Goal: Transaction & Acquisition: Subscribe to service/newsletter

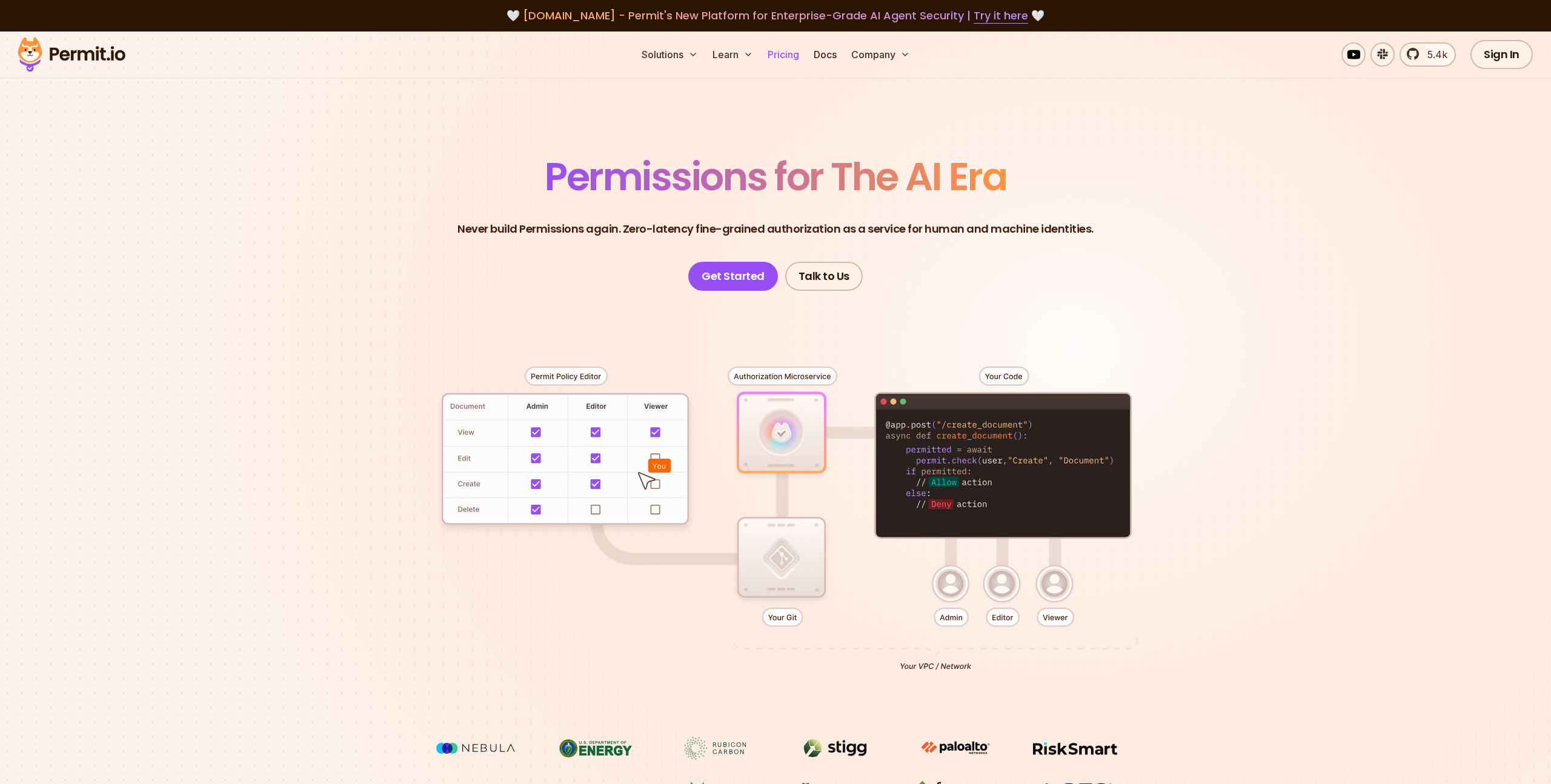
click at [787, 55] on link "Pricing" at bounding box center [783, 54] width 41 height 24
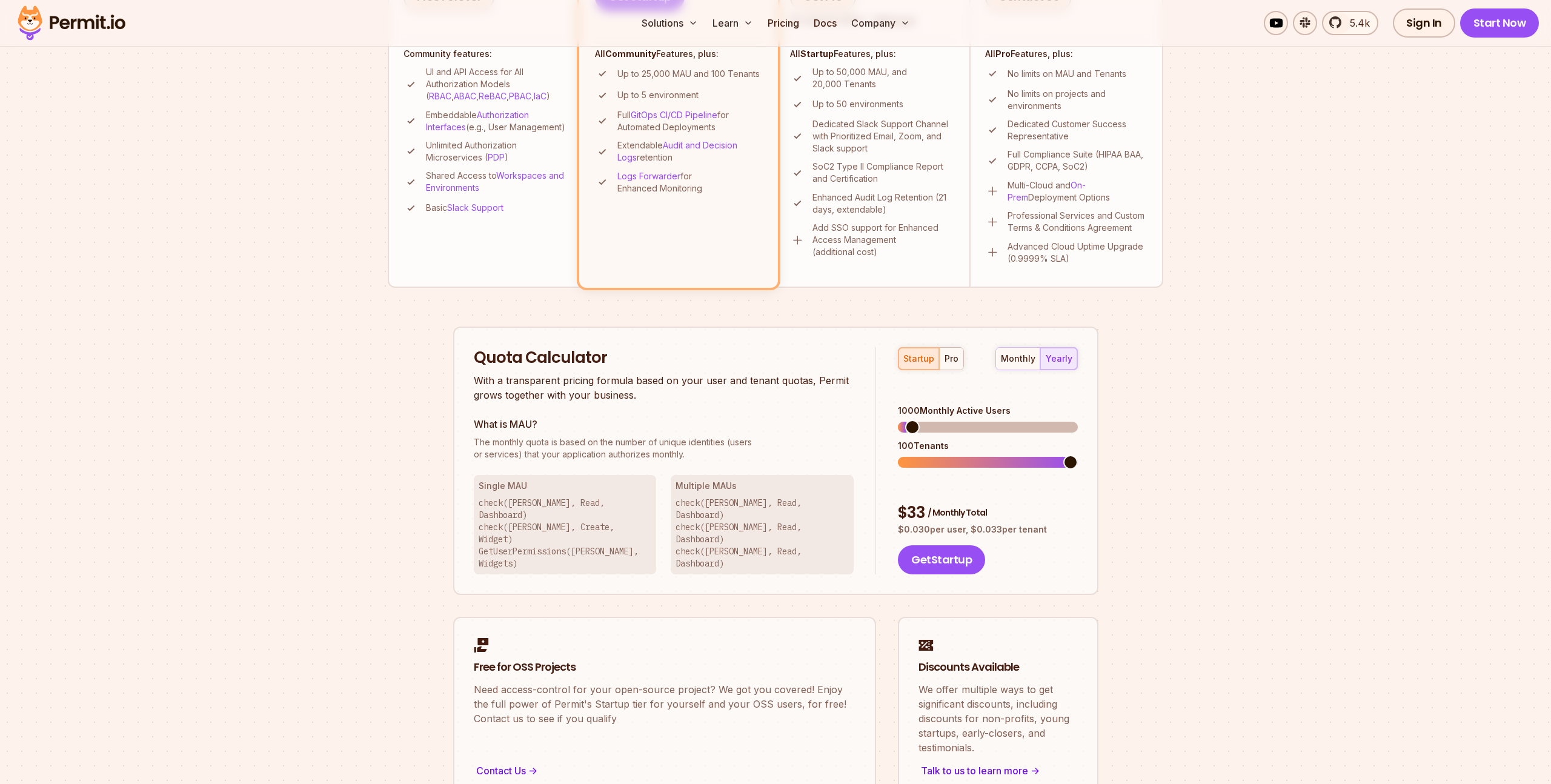
scroll to position [496, 0]
click at [948, 357] on div "pro" at bounding box center [951, 357] width 14 height 12
click at [905, 418] on span at bounding box center [912, 425] width 14 height 14
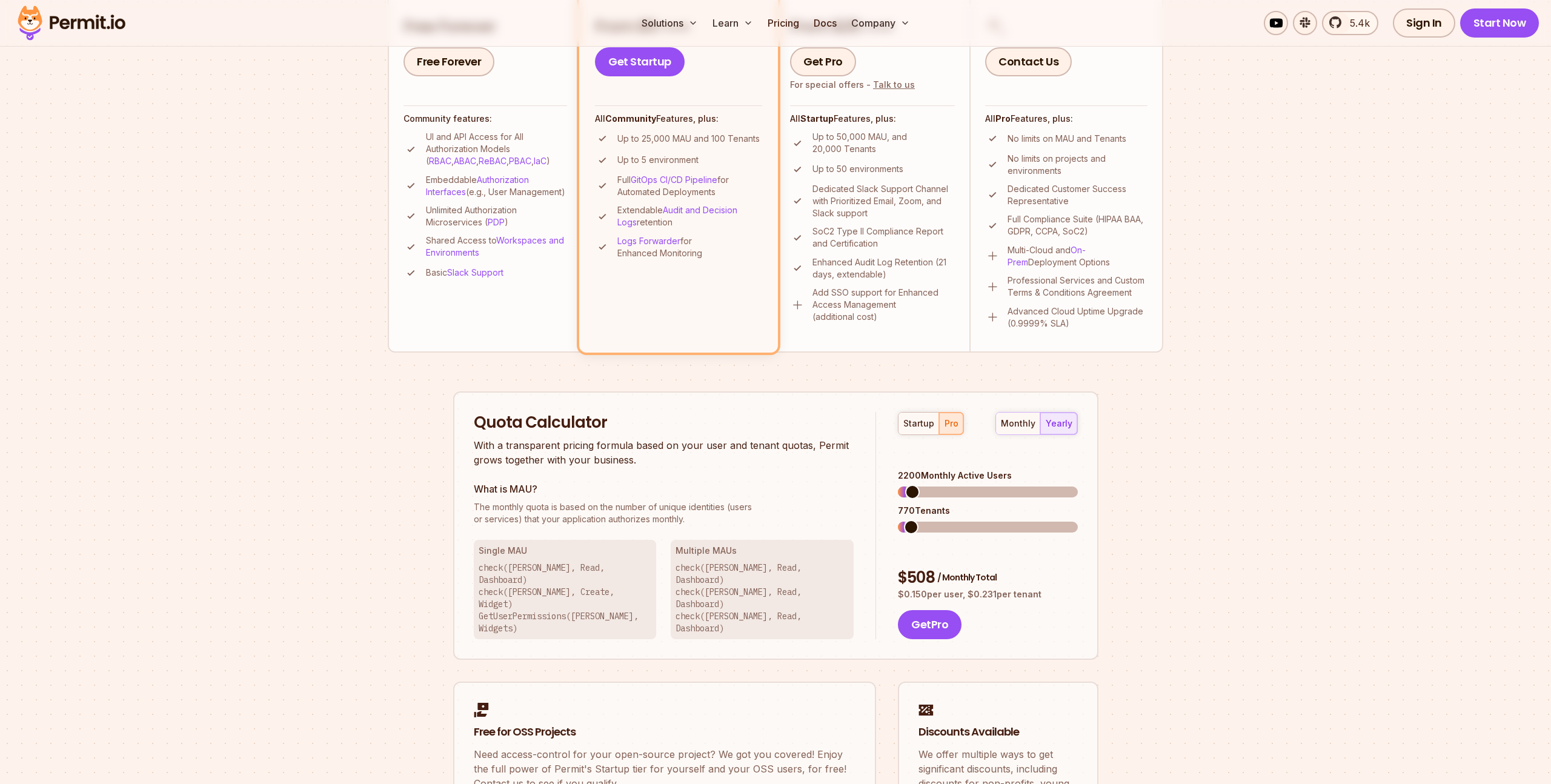
scroll to position [451, 0]
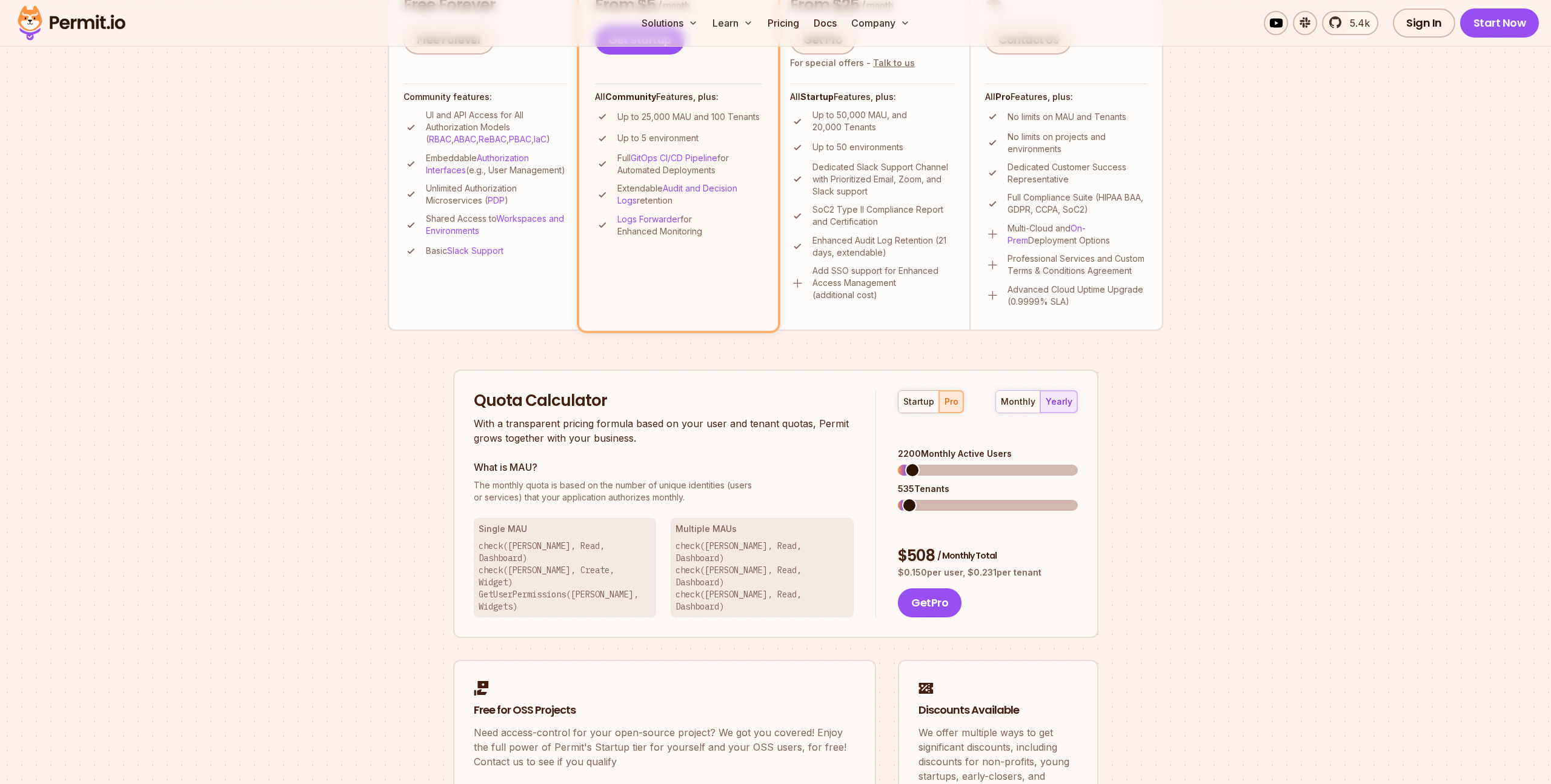
click at [902, 498] on span at bounding box center [909, 504] width 14 height 14
click at [898, 498] on span at bounding box center [905, 504] width 14 height 14
click at [898, 462] on span at bounding box center [905, 469] width 14 height 14
click at [904, 462] on span at bounding box center [910, 469] width 14 height 14
click at [1017, 401] on div "monthly" at bounding box center [1018, 402] width 35 height 12
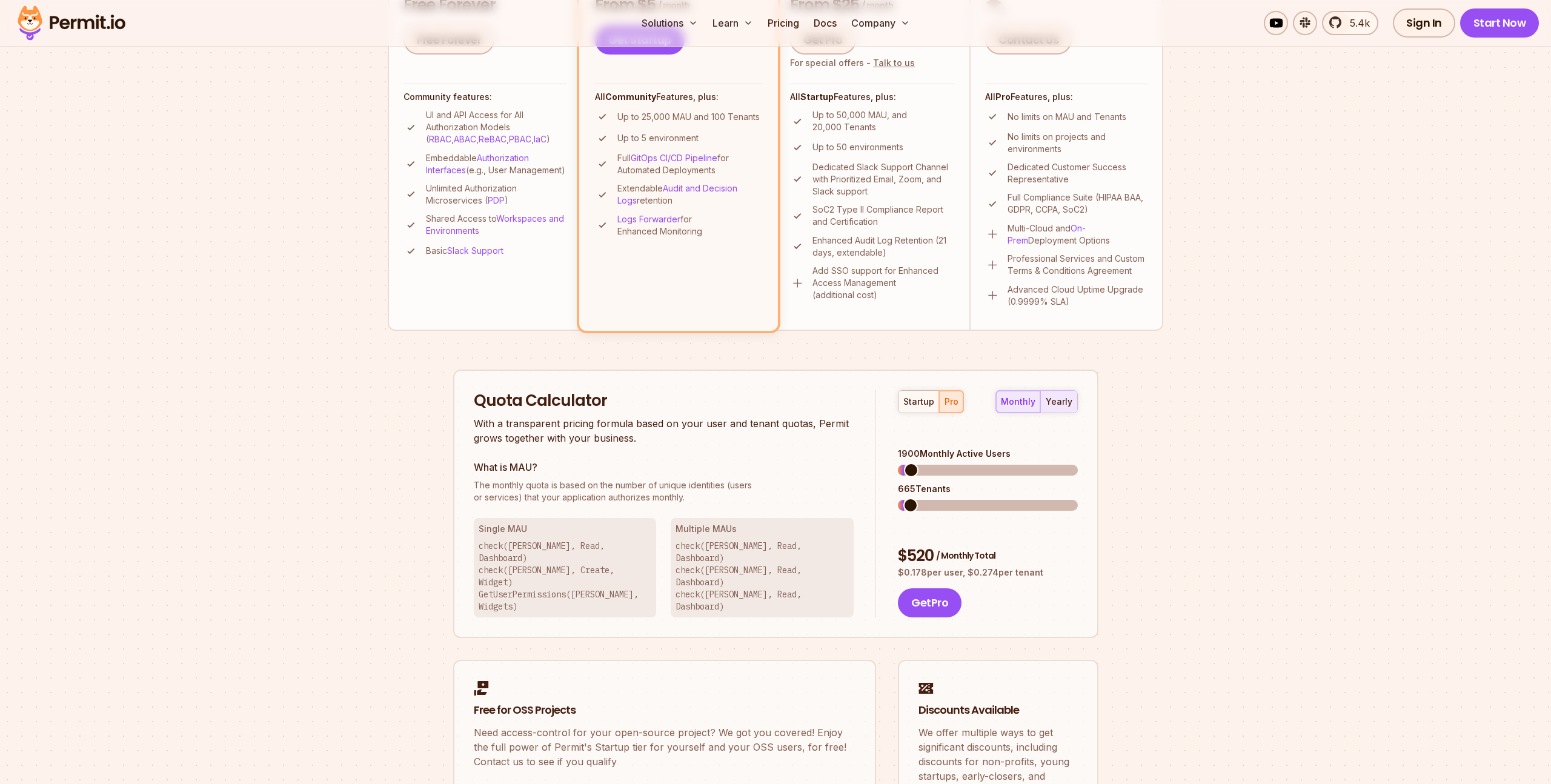
click at [1059, 402] on div "yearly" at bounding box center [1059, 402] width 27 height 12
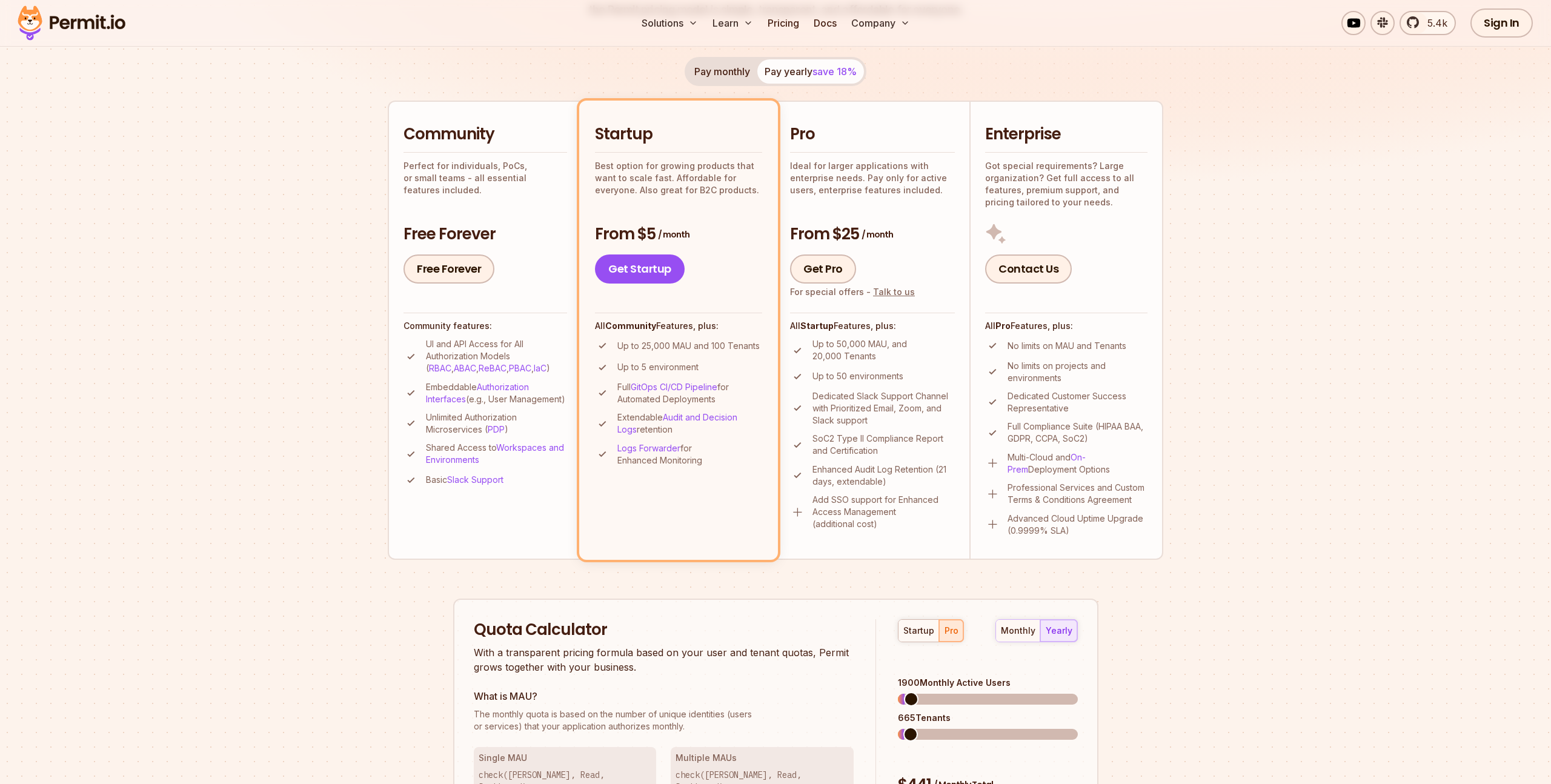
scroll to position [217, 0]
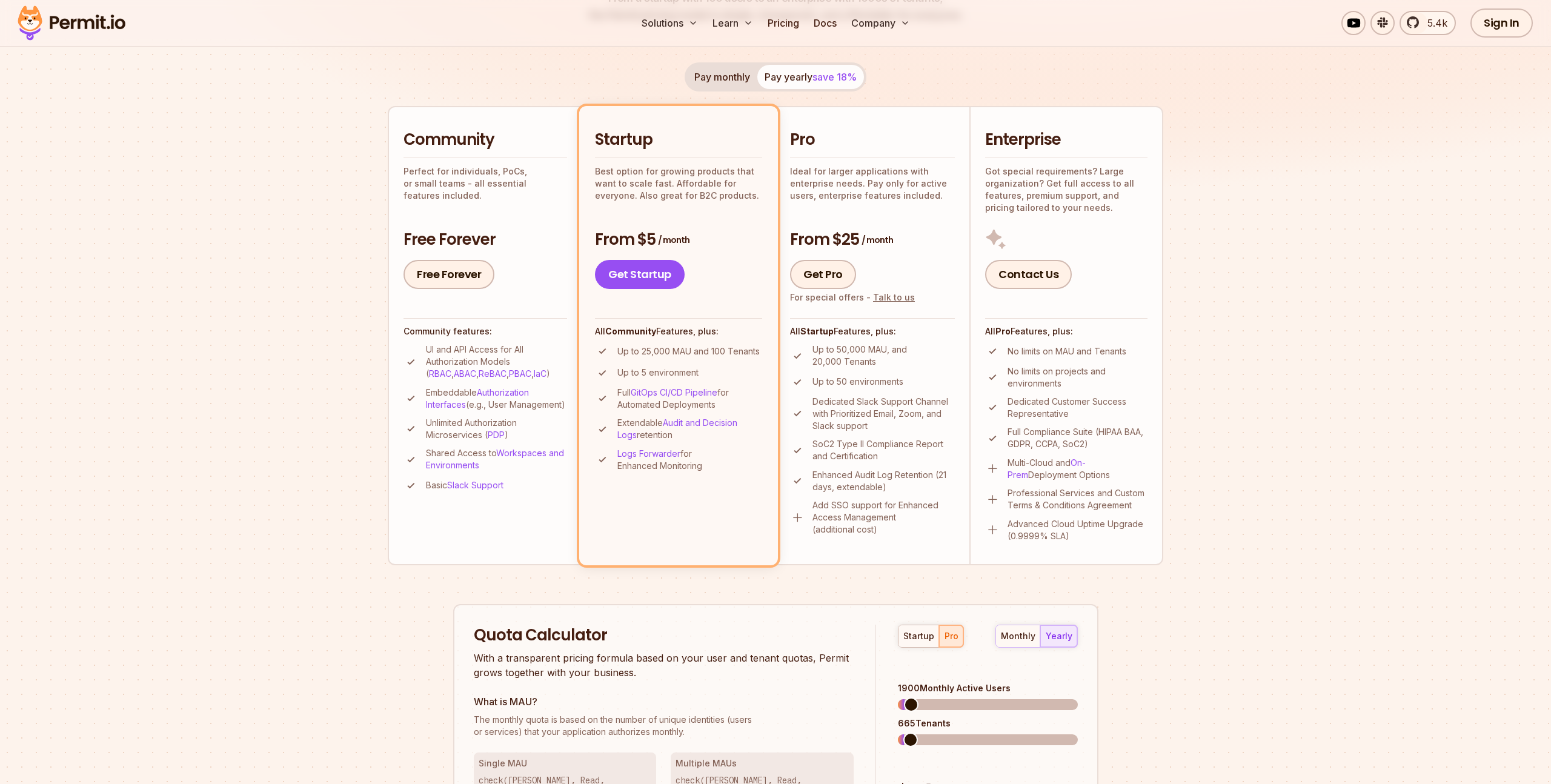
click at [696, 154] on div "Startup Best option for growing products that want to scale fast. Affordable fo…" at bounding box center [679, 165] width 167 height 72
click at [716, 254] on div "From $5 / month Get Startup" at bounding box center [679, 259] width 167 height 61
click at [919, 642] on button "startup" at bounding box center [918, 636] width 41 height 22
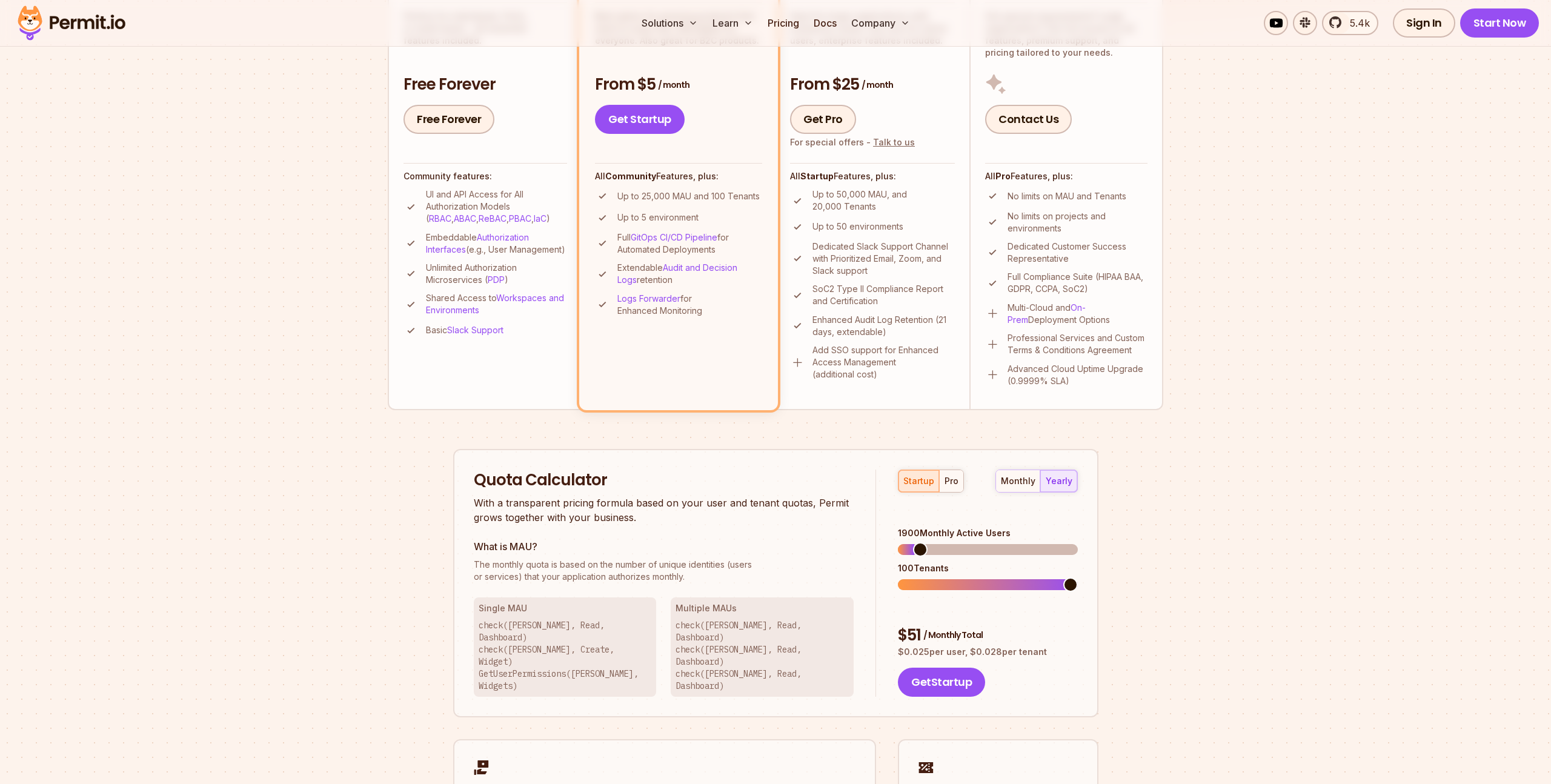
scroll to position [378, 0]
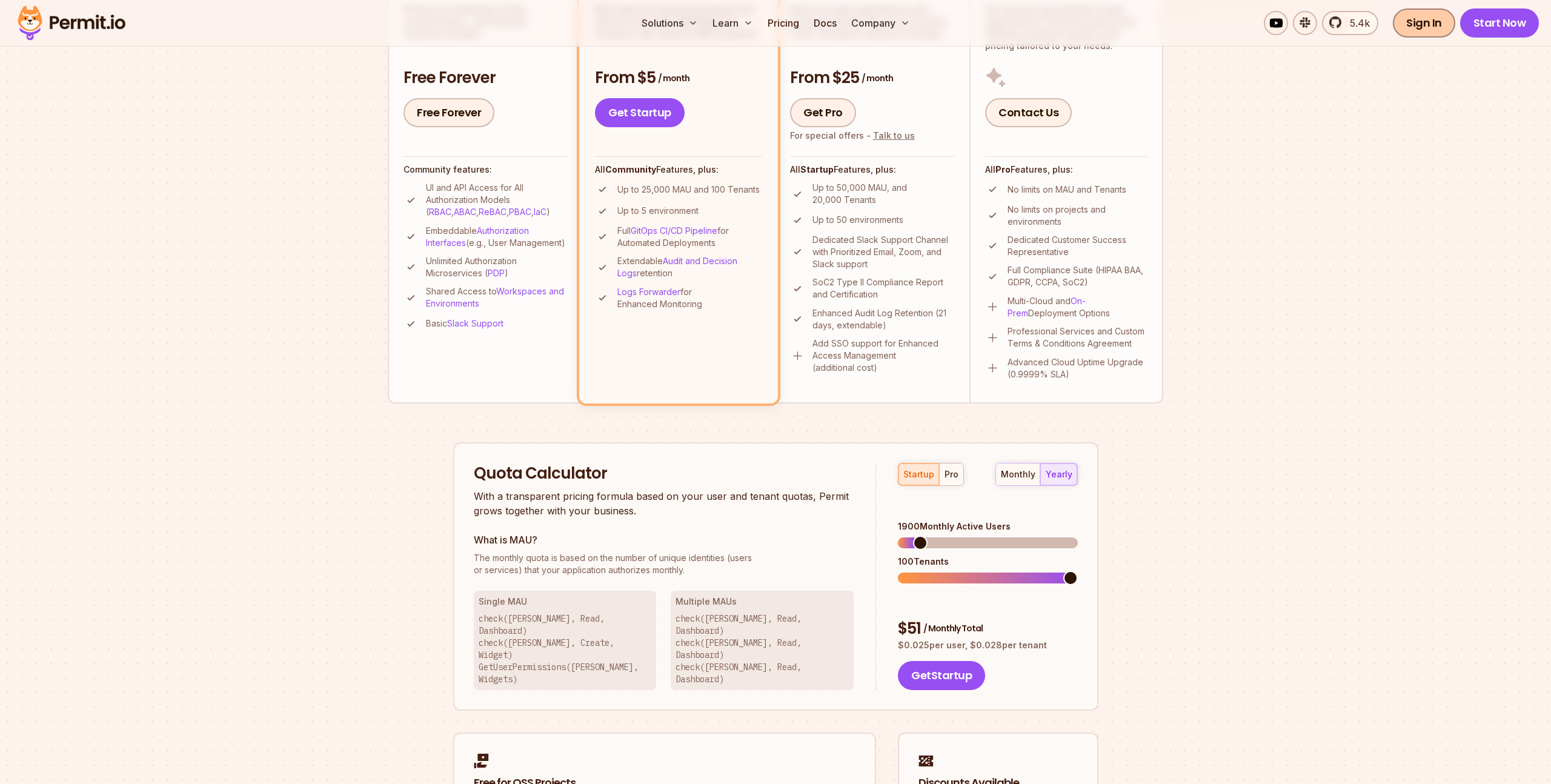
click at [1419, 21] on link "Sign In" at bounding box center [1423, 23] width 62 height 29
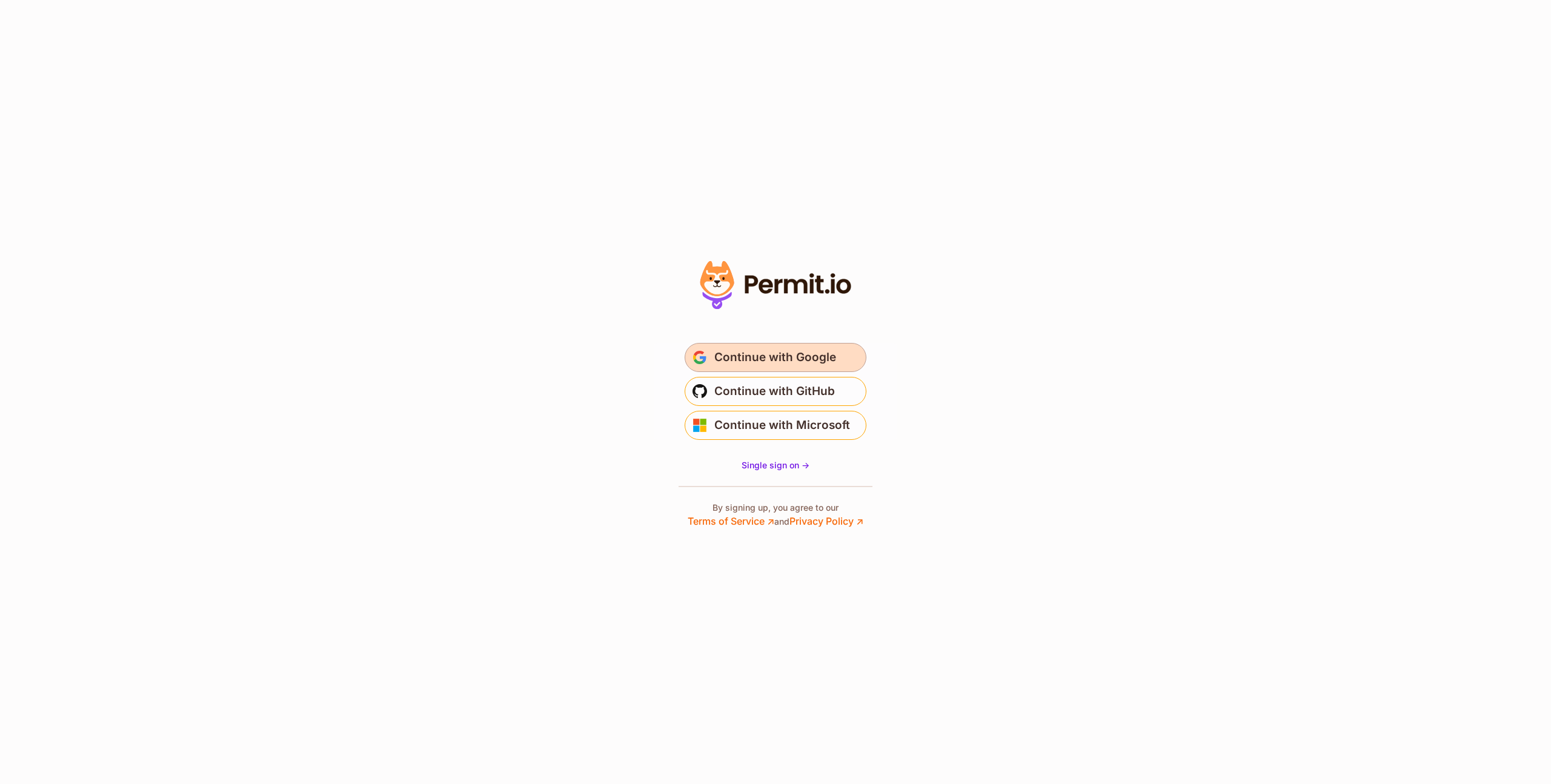
click at [772, 357] on span "Continue with Google" at bounding box center [775, 357] width 121 height 19
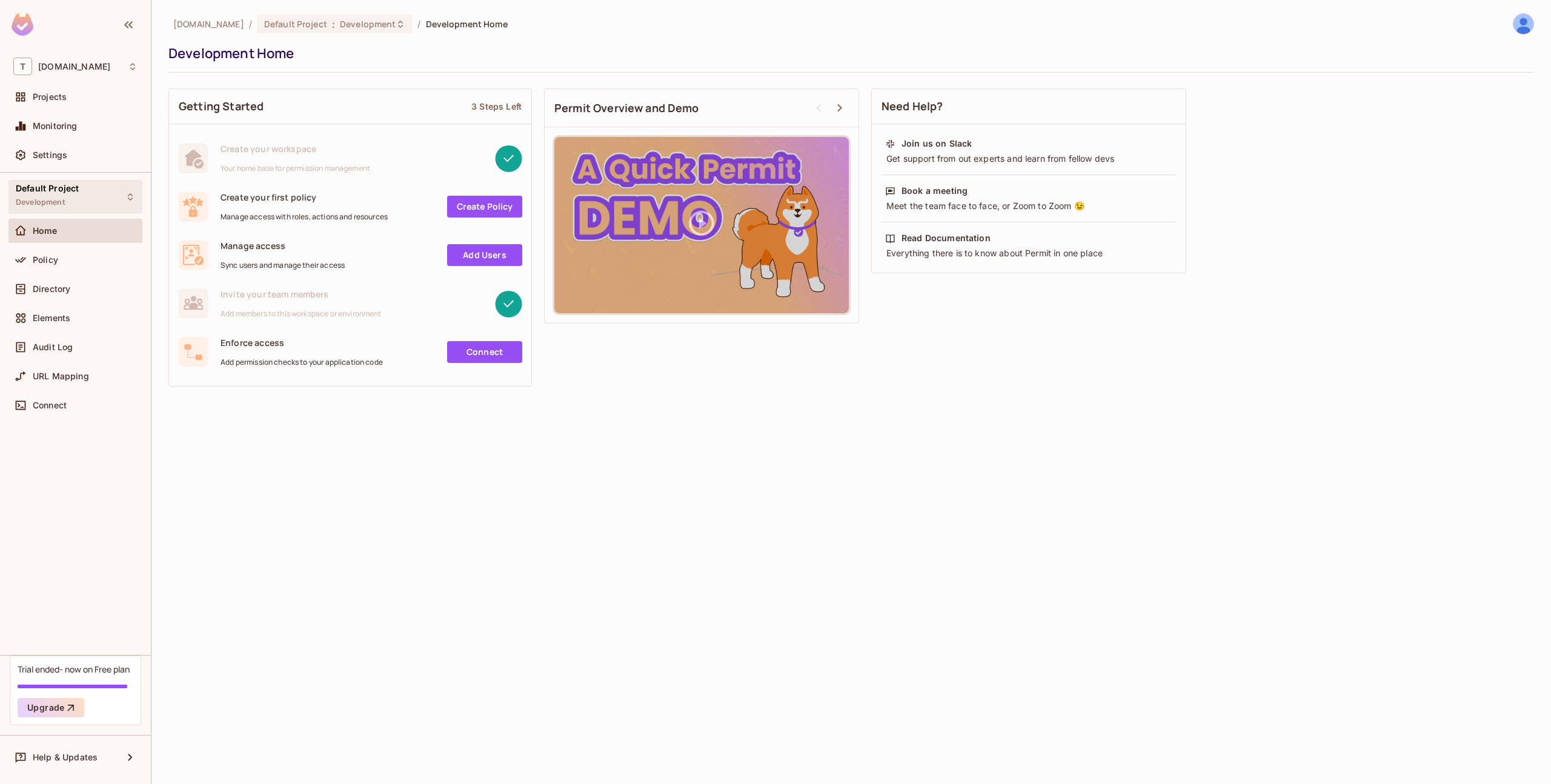
click at [74, 197] on div "Default Project Development" at bounding box center [47, 197] width 63 height 26
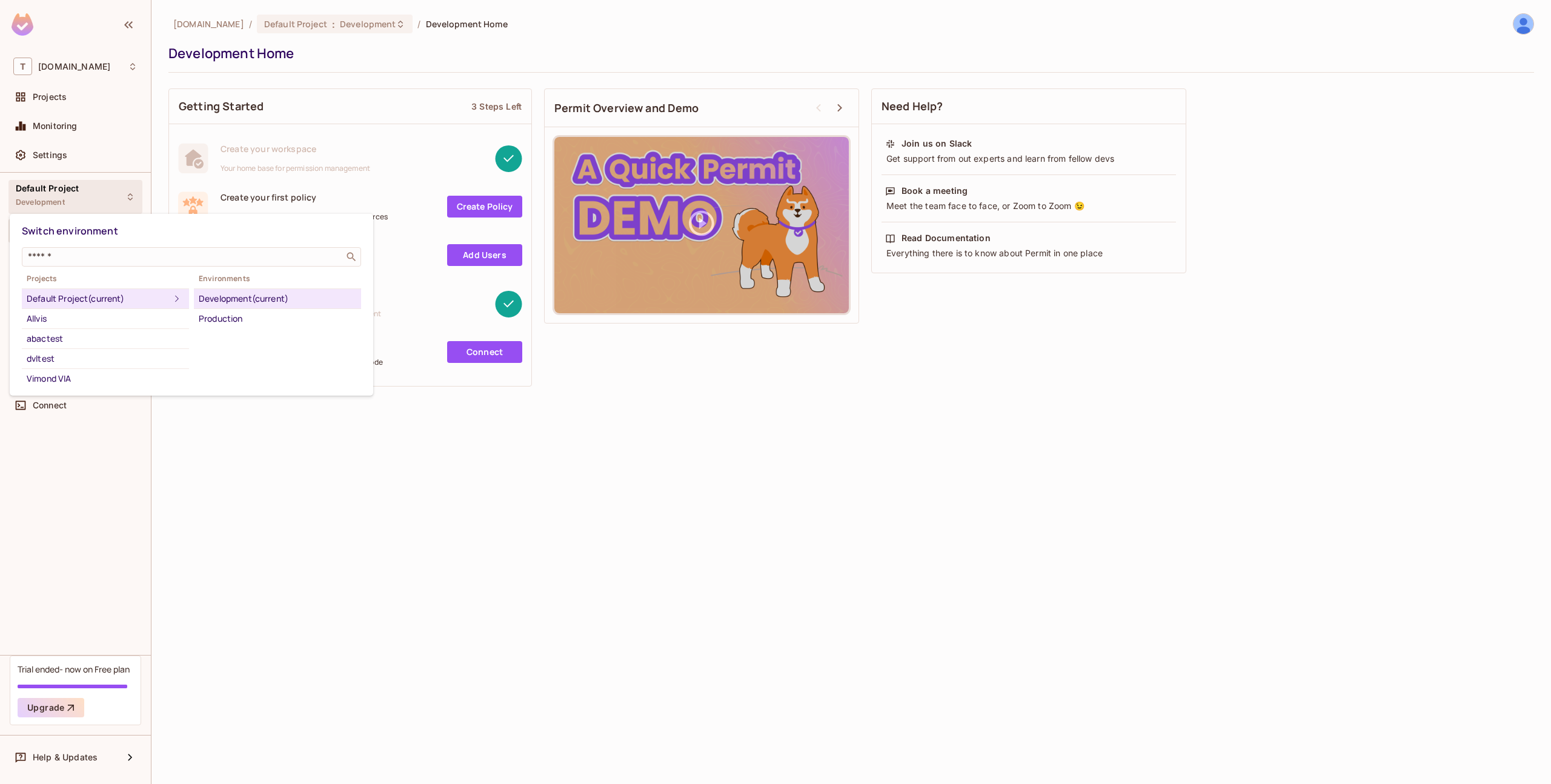
click at [72, 197] on div at bounding box center [775, 392] width 1551 height 784
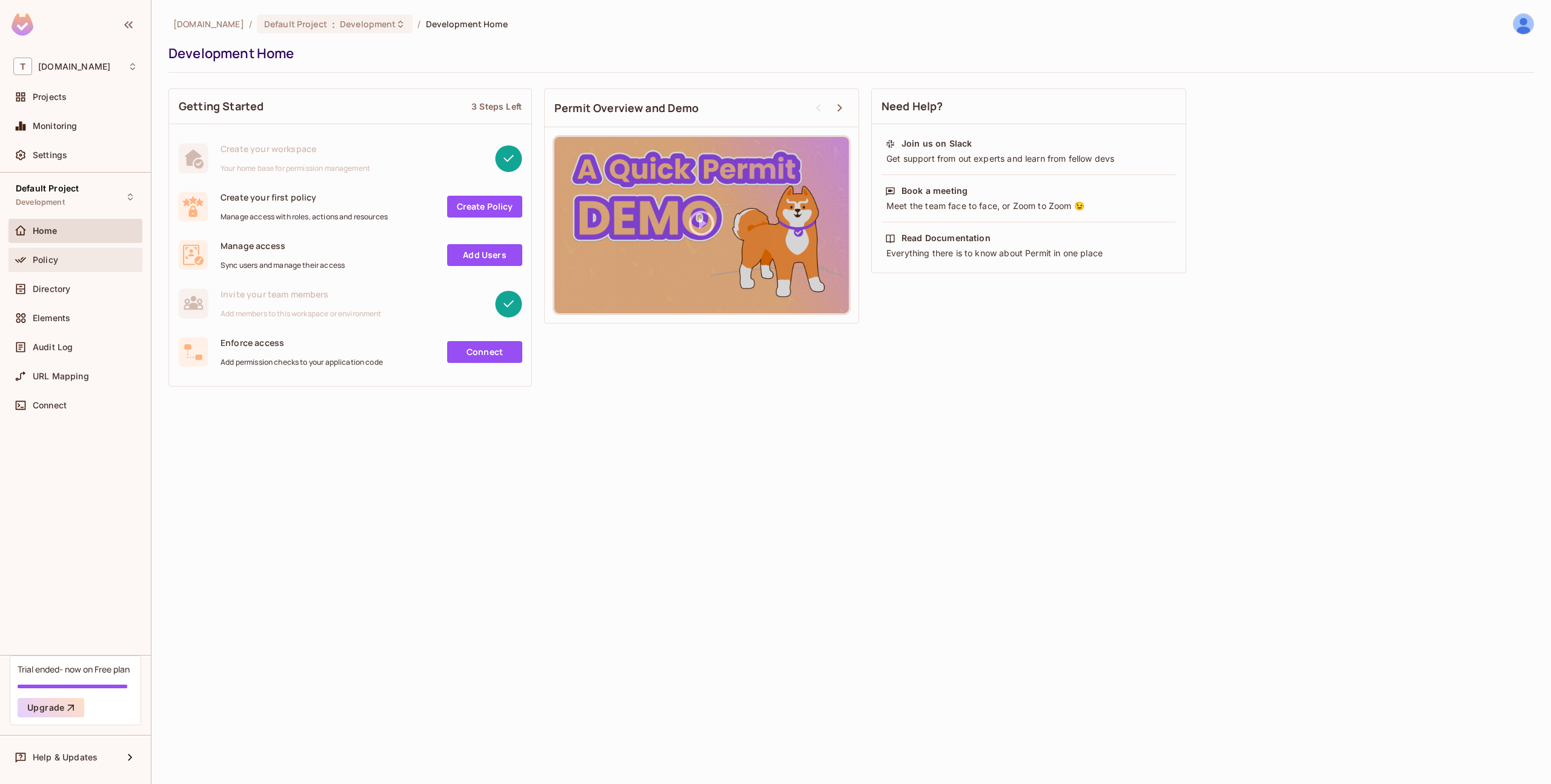
click at [39, 257] on span "Policy" at bounding box center [45, 259] width 26 height 10
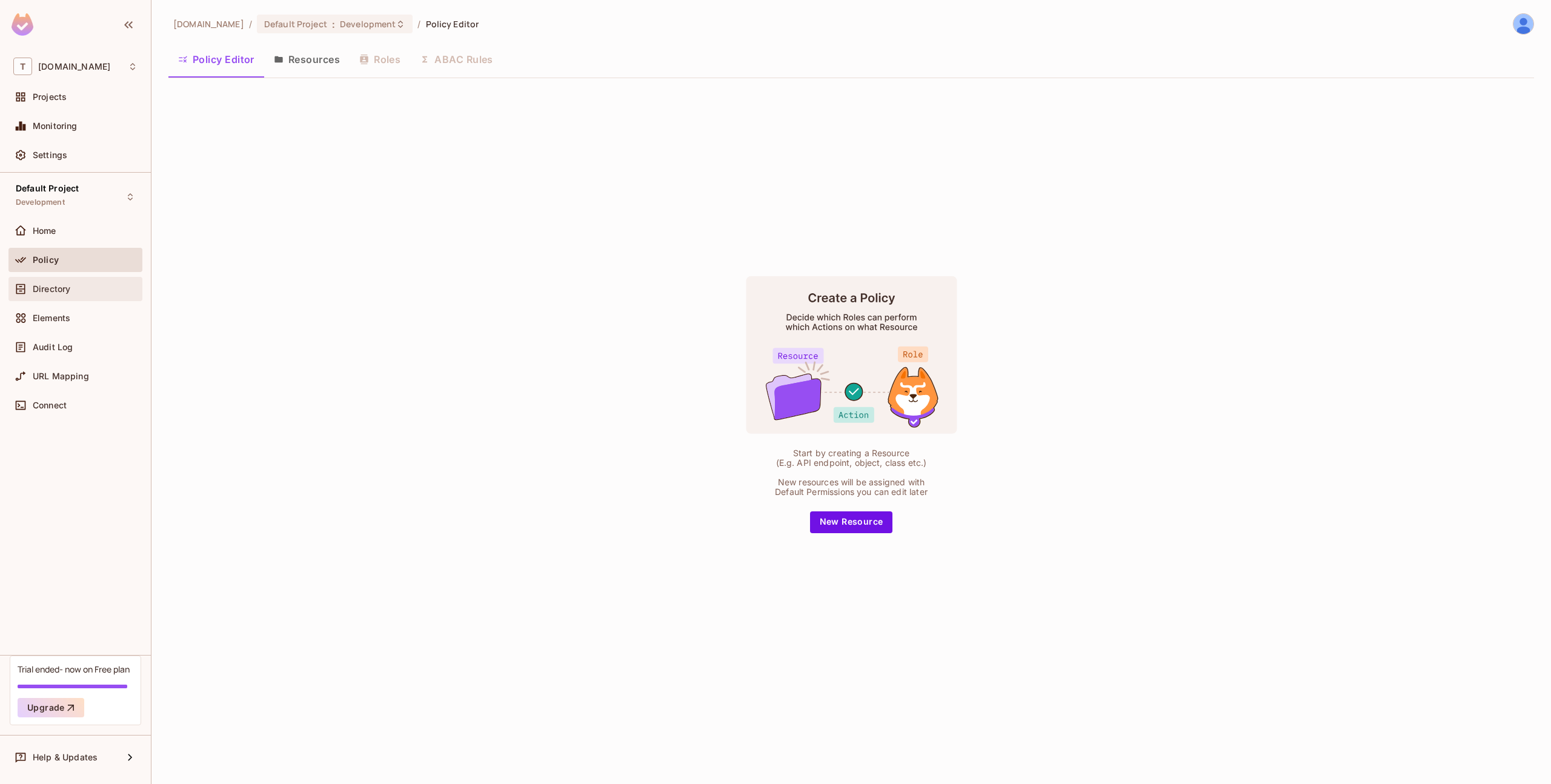
click at [42, 287] on span "Directory" at bounding box center [51, 289] width 37 height 10
